Goal: Transaction & Acquisition: Book appointment/travel/reservation

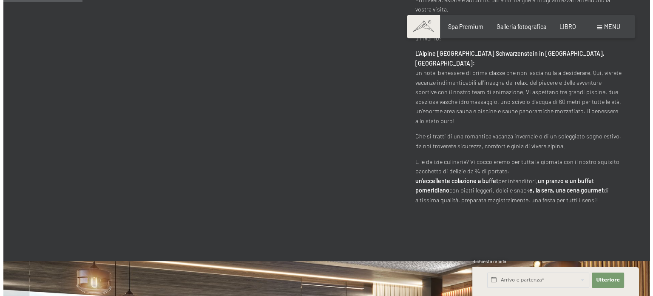
scroll to position [425, 0]
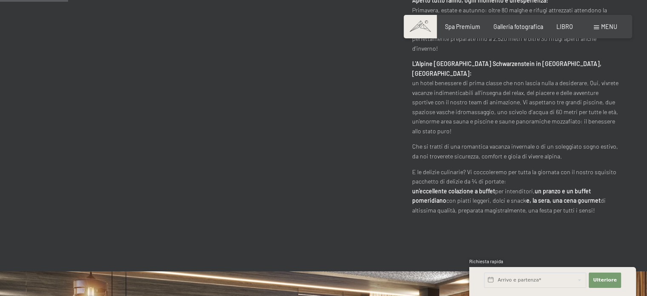
click at [611, 25] on font "menu" at bounding box center [609, 26] width 16 height 7
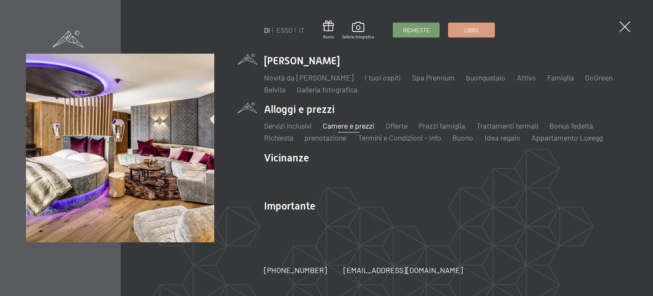
click at [343, 128] on font "Camere e prezzi" at bounding box center [348, 125] width 51 height 9
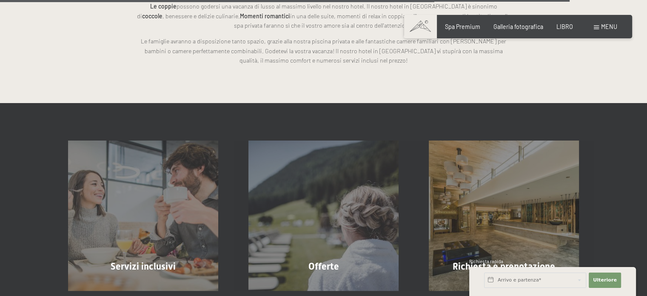
scroll to position [2254, 0]
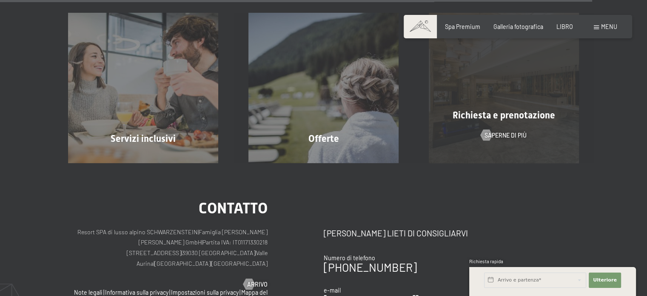
click at [487, 110] on font "Richiesta e prenotazione" at bounding box center [504, 115] width 103 height 11
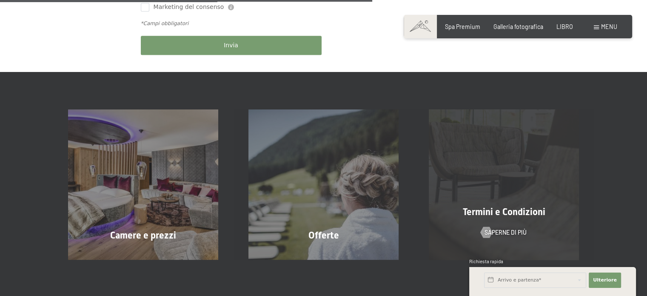
scroll to position [468, 0]
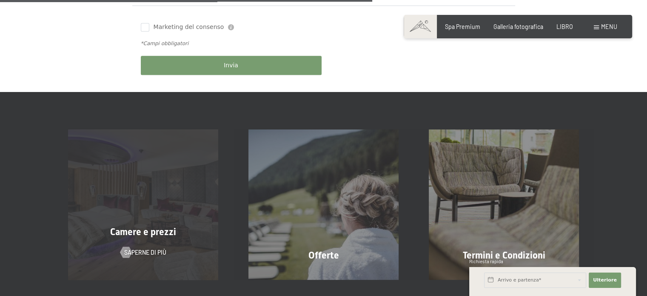
click at [137, 211] on div "Camere e prezzi Saperne di più" at bounding box center [143, 204] width 180 height 150
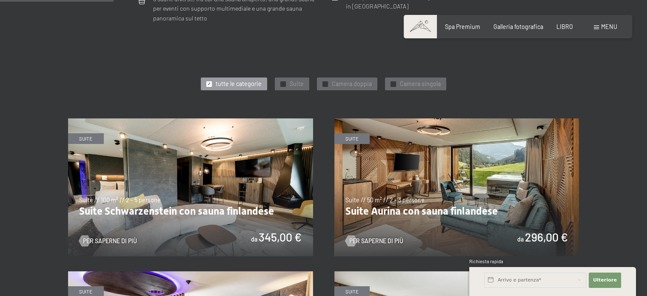
click at [262, 168] on font "Consenso al marketing*" at bounding box center [276, 171] width 71 height 7
click at [237, 168] on input "Consenso al marketing*" at bounding box center [232, 172] width 9 height 9
checkbox input "false"
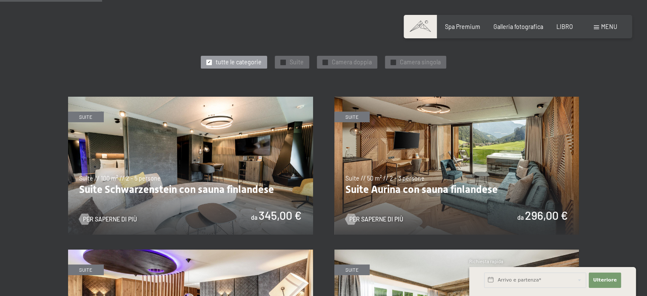
scroll to position [383, 0]
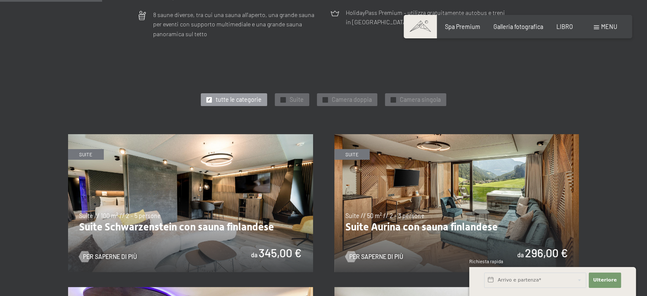
click at [226, 200] on img at bounding box center [190, 203] width 245 height 138
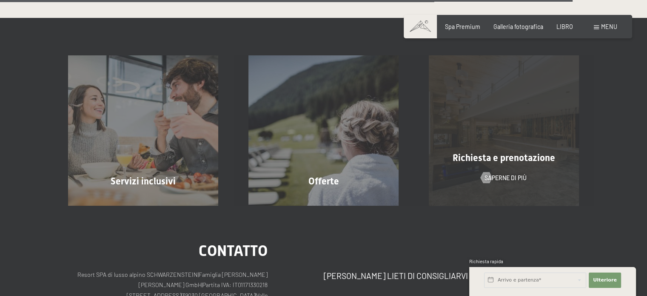
scroll to position [2084, 0]
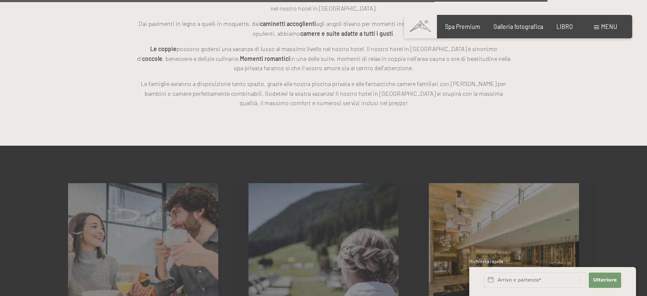
click at [598, 26] on span at bounding box center [596, 28] width 5 height 4
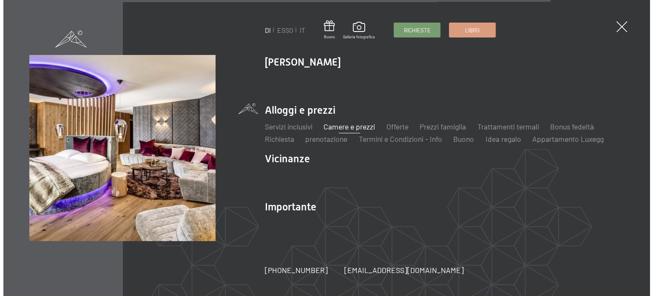
scroll to position [2087, 0]
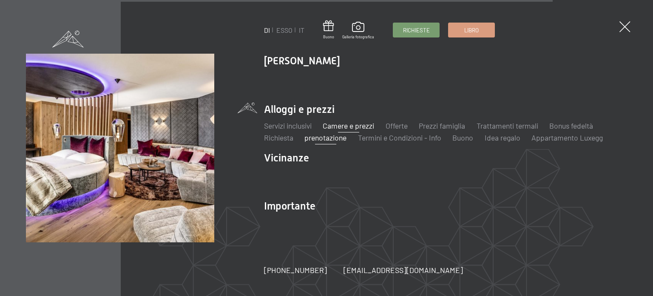
click at [316, 140] on font "prenotazione" at bounding box center [326, 137] width 42 height 9
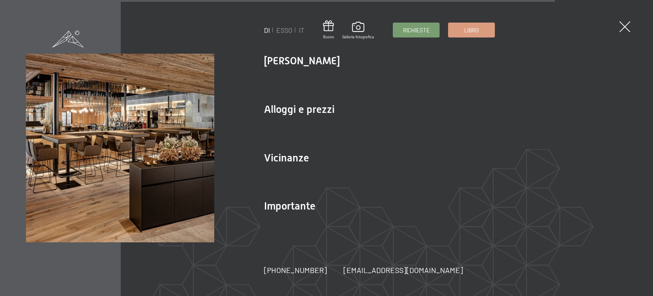
click at [269, 31] on font "DI" at bounding box center [267, 30] width 6 height 8
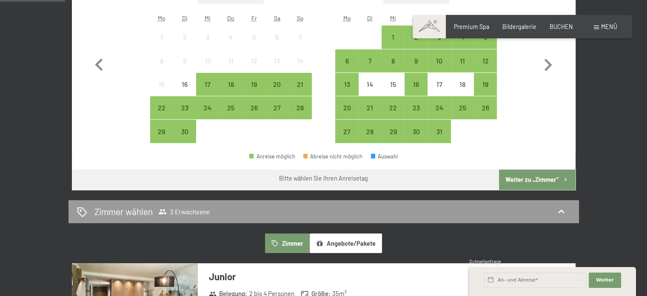
scroll to position [298, 0]
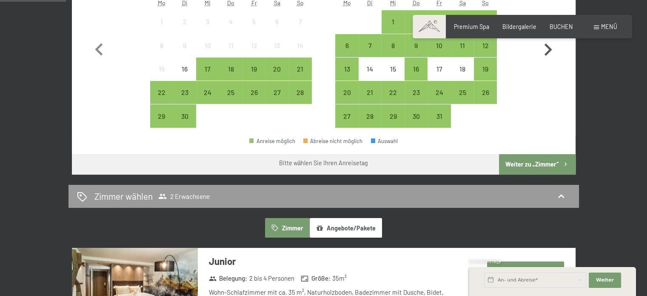
click at [548, 49] on icon "button" at bounding box center [547, 49] width 25 height 25
select select "2025-10-01"
select select "2025-11-01"
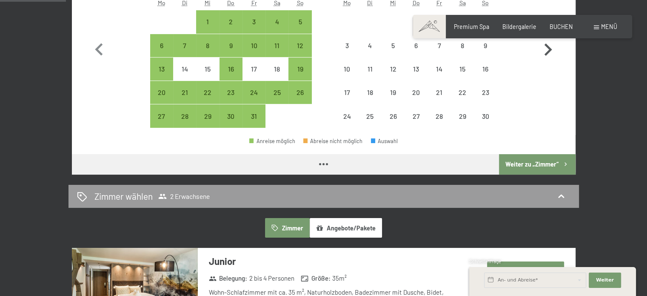
select select "2025-10-01"
select select "2025-11-01"
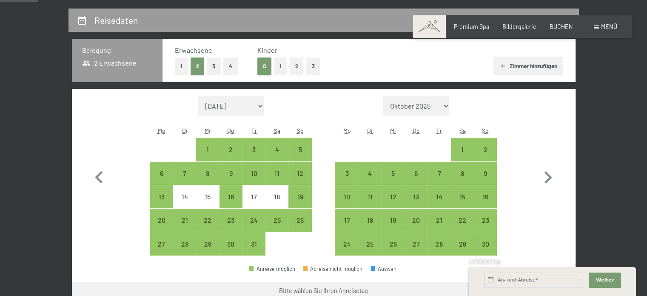
scroll to position [213, 0]
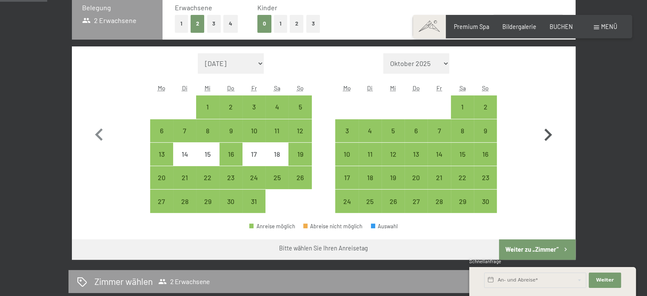
click at [547, 137] on icon "button" at bounding box center [548, 134] width 8 height 12
select select "2025-11-01"
select select "2025-12-01"
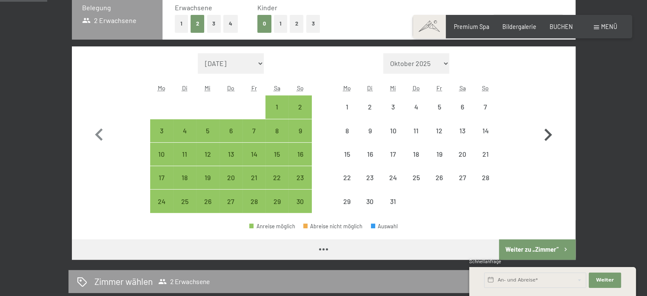
select select "2025-11-01"
select select "2025-12-01"
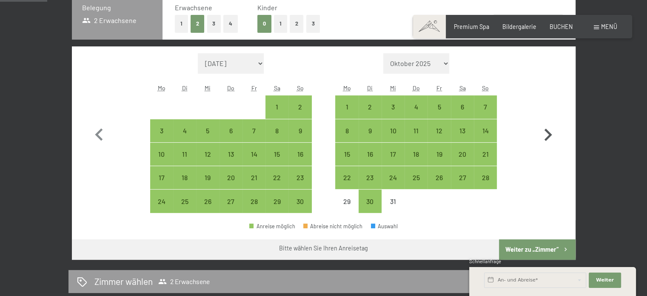
click at [547, 132] on icon "button" at bounding box center [547, 134] width 25 height 25
select select "2025-12-01"
select select "2026-01-01"
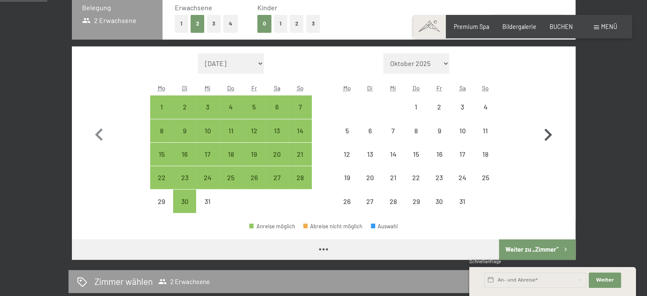
select select "2025-12-01"
select select "2026-01-01"
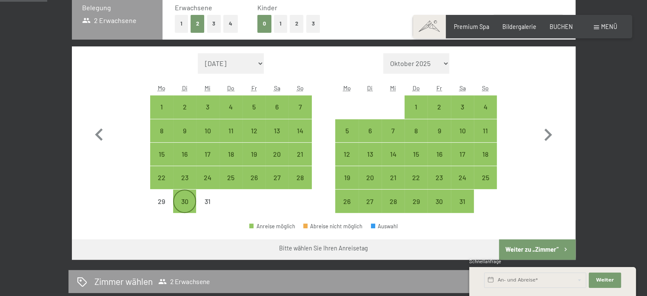
click at [180, 206] on div "30" at bounding box center [184, 208] width 21 height 21
select select "2025-12-01"
select select "2026-01-01"
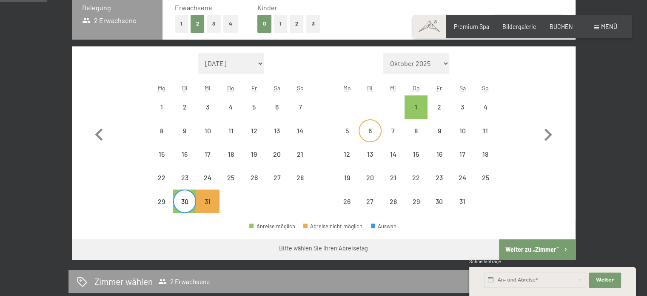
click at [370, 129] on div "6" at bounding box center [369, 137] width 21 height 21
select select "2025-12-01"
select select "2026-01-01"
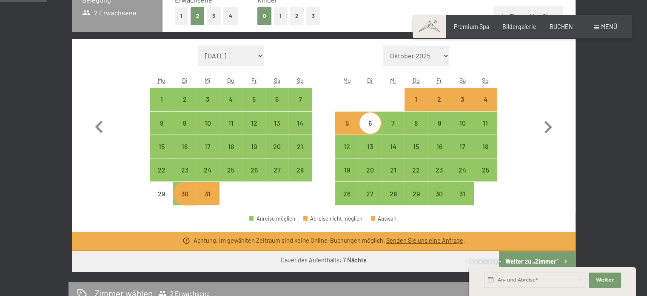
scroll to position [340, 0]
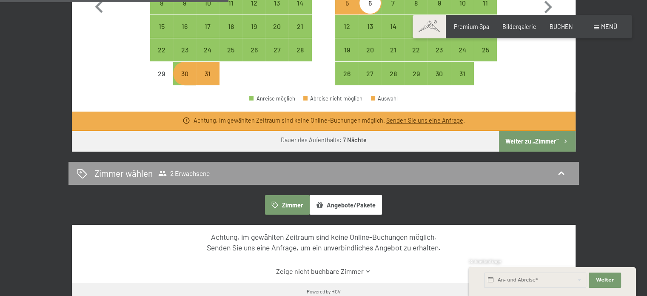
click at [512, 139] on button "Weiter zu „Zimmer“" at bounding box center [537, 141] width 76 height 20
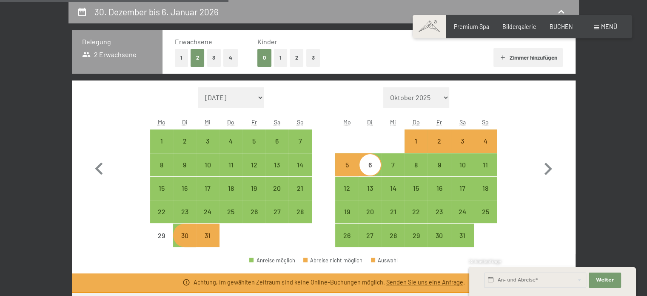
select select "2025-12-01"
select select "2026-01-01"
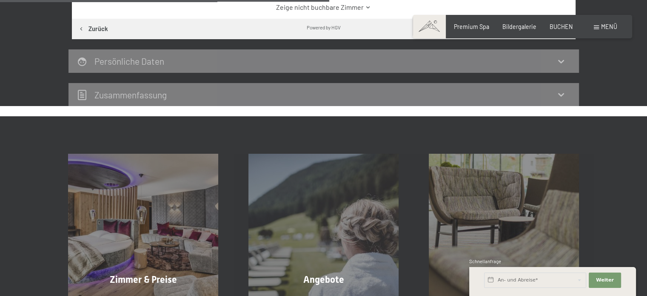
scroll to position [264, 0]
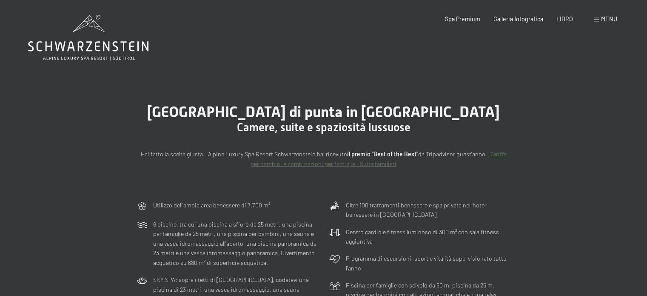
click at [602, 18] on font "menu" at bounding box center [609, 18] width 16 height 7
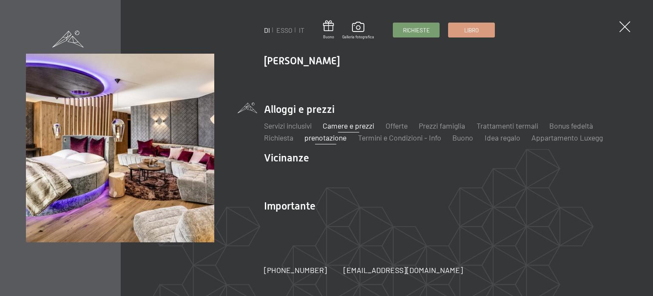
click at [320, 139] on font "prenotazione" at bounding box center [326, 137] width 42 height 9
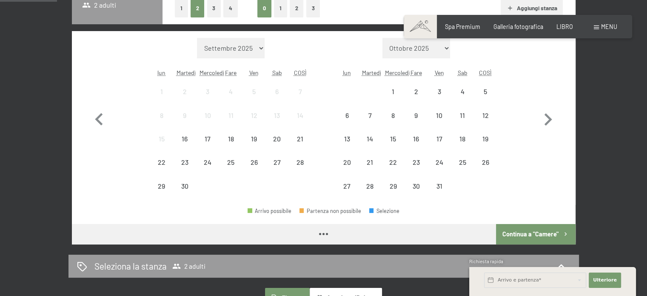
scroll to position [255, 0]
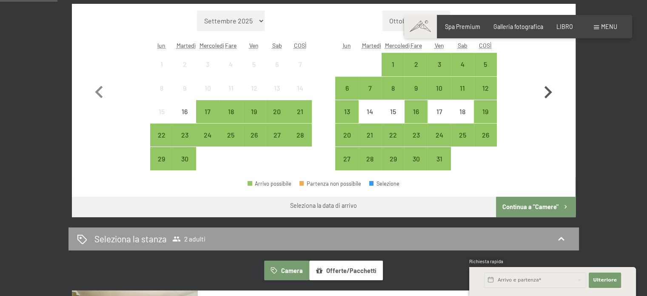
click at [548, 88] on icon "button" at bounding box center [547, 92] width 25 height 25
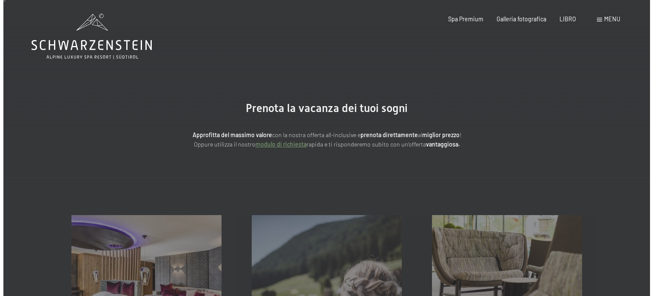
scroll to position [0, 0]
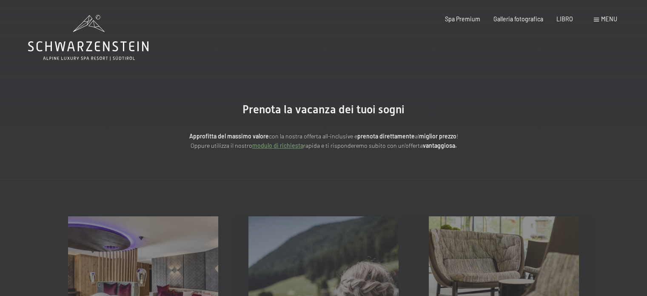
click at [601, 18] on font "menu" at bounding box center [609, 18] width 16 height 7
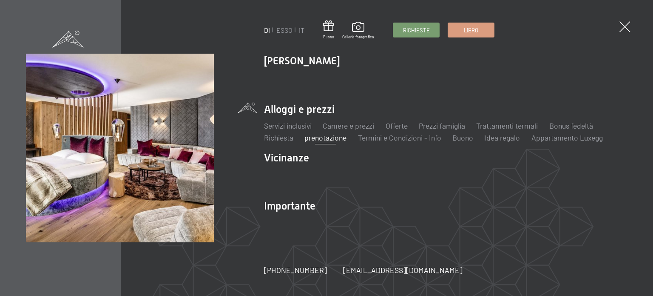
click at [317, 139] on font "prenotazione" at bounding box center [326, 137] width 42 height 9
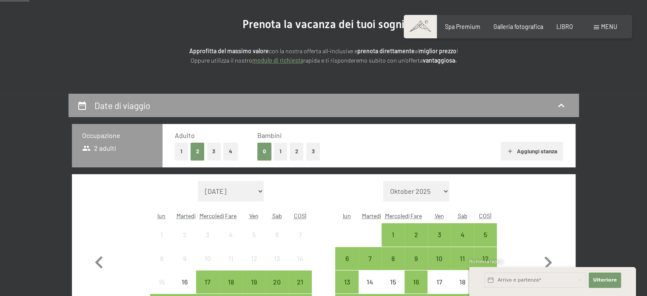
scroll to position [170, 0]
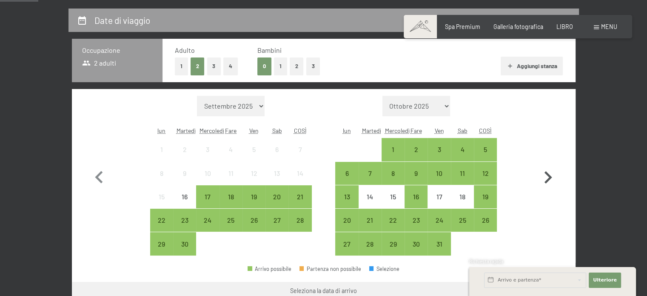
click at [544, 174] on icon "button" at bounding box center [547, 177] width 25 height 25
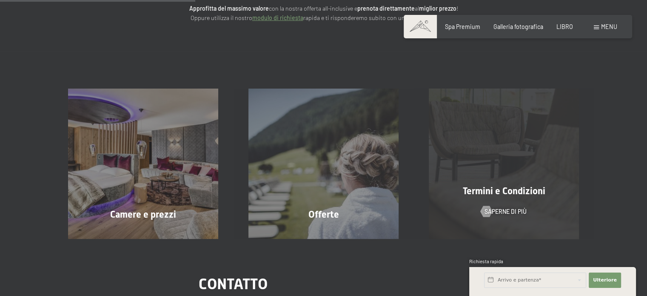
scroll to position [255, 0]
